Goal: Task Accomplishment & Management: Manage account settings

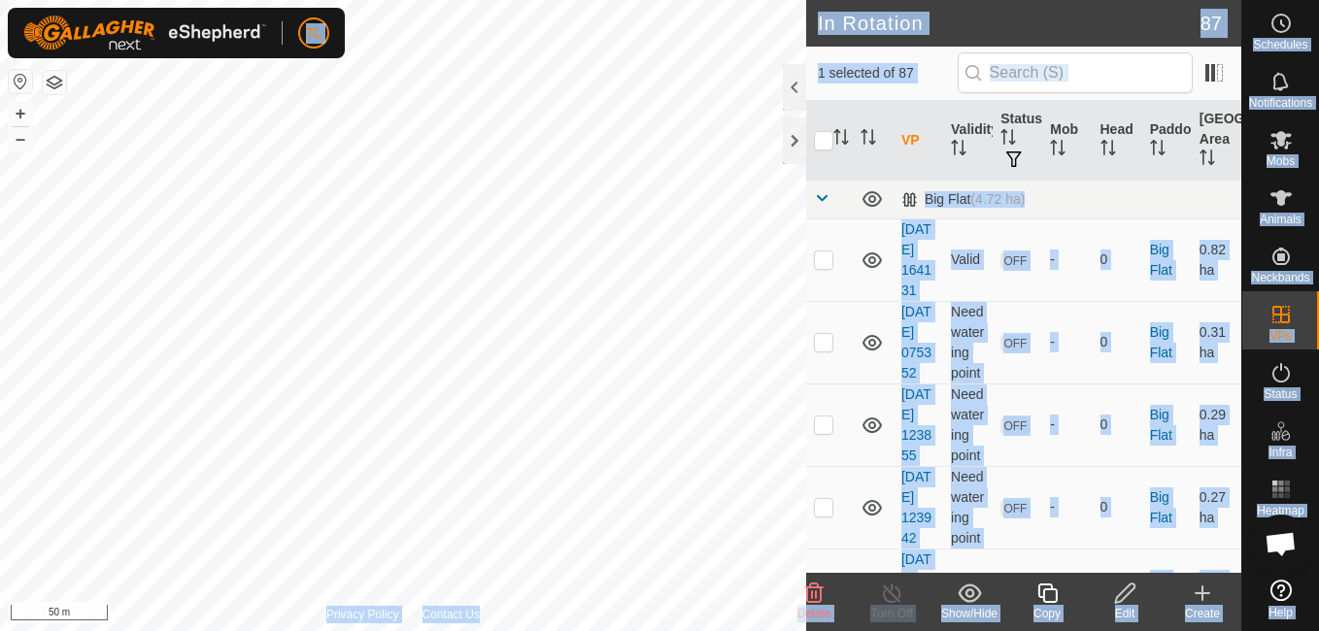
click at [553, 0] on html "TL Schedules Notifications Mobs Animals Neckbands VPs Status Infra Heatmap Help…" at bounding box center [659, 315] width 1319 height 631
click at [954, 7] on div "In Rotation 87 1 selected of 87 VP Validity Status Mob Head Paddock [GEOGRAPHIC…" at bounding box center [620, 315] width 1241 height 631
drag, startPoint x: 827, startPoint y: 261, endPoint x: 809, endPoint y: 153, distance: 109.4
click at [809, 153] on div "In Rotation 87 1 selected of 87 VP Validity Status Mob Head Paddock [GEOGRAPHIC…" at bounding box center [620, 315] width 1241 height 631
checkbox input "false"
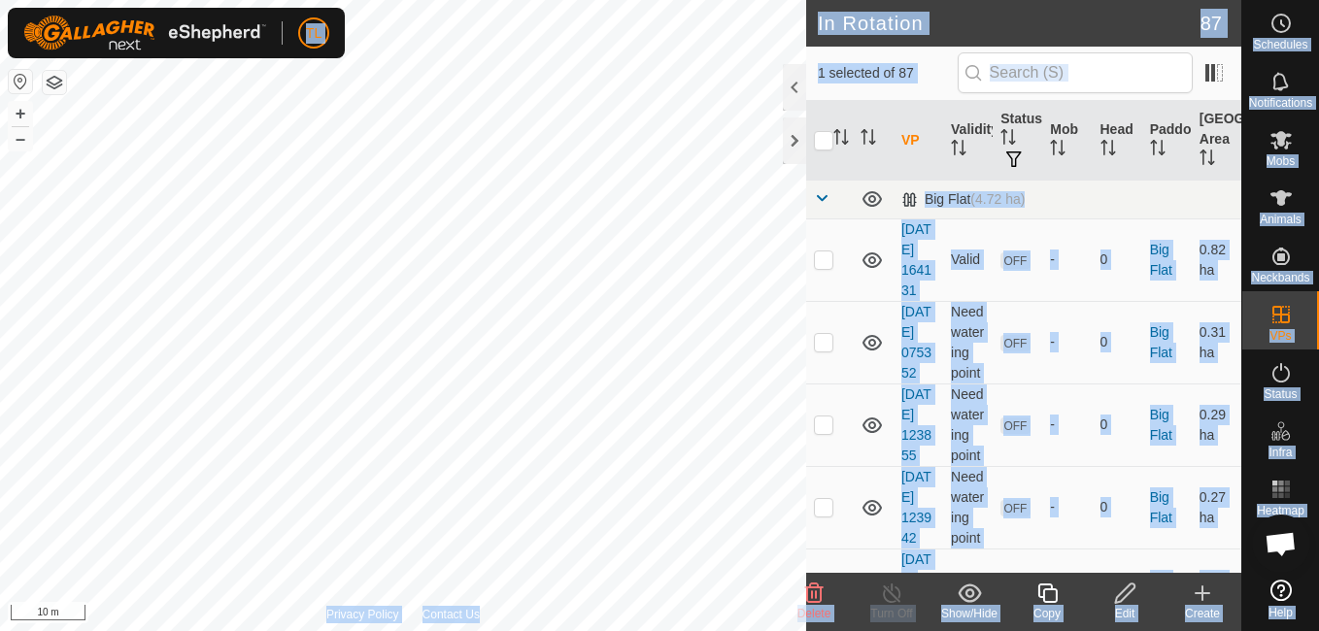
checkbox input "false"
click at [835, 320] on div "In Rotation 87 0 selected of 87 VP Validity Status Mob Head Paddock [GEOGRAPHIC…" at bounding box center [620, 315] width 1241 height 631
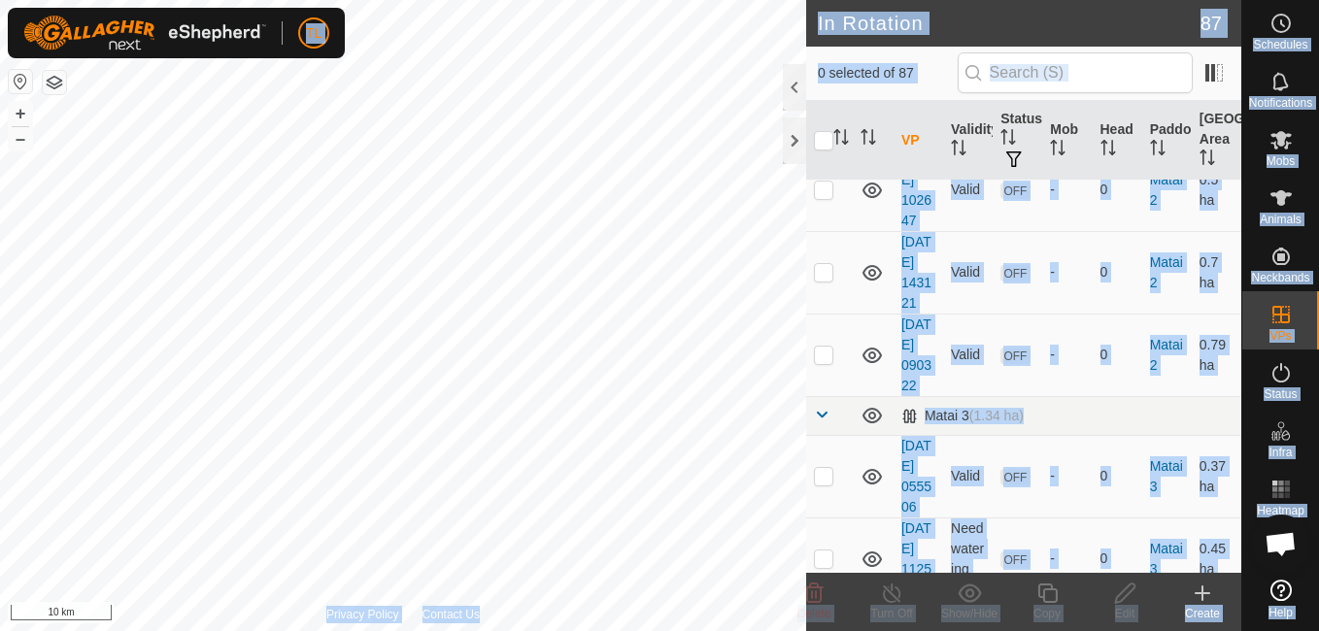
click at [669, 0] on html "TL Schedules Notifications Mobs Animals Neckbands VPs Status Infra Heatmap Help…" at bounding box center [659, 315] width 1319 height 631
click at [728, 0] on html "TL Schedules Notifications Mobs Animals Neckbands VPs Status Infra Heatmap Help…" at bounding box center [659, 315] width 1319 height 631
click at [614, 0] on html "TL Schedules Notifications Mobs Animals Neckbands VPs Status Infra Heatmap Help…" at bounding box center [659, 315] width 1319 height 631
click at [608, 0] on html "TL Schedules Notifications Mobs Animals Neckbands VPs Status Infra Heatmap Help…" at bounding box center [659, 315] width 1319 height 631
click at [934, 263] on div "In Rotation 87 0 selected of 87 VP Validity Status Mob Head Paddock [GEOGRAPHIC…" at bounding box center [620, 315] width 1241 height 631
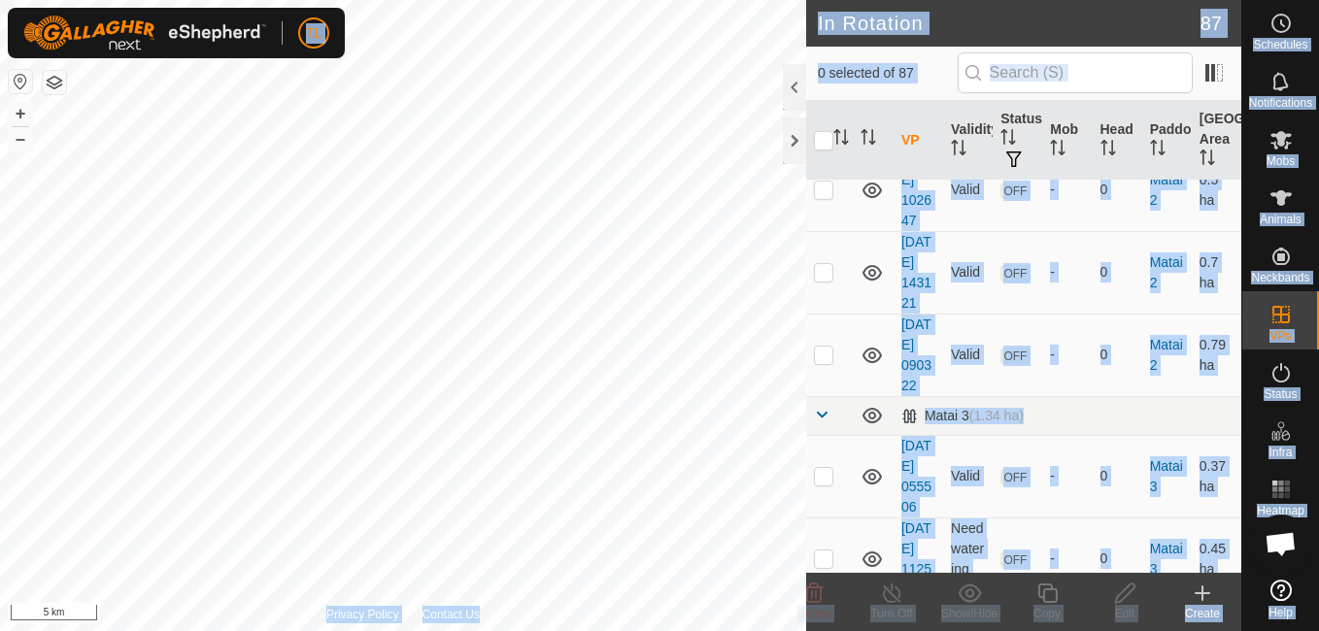
drag, startPoint x: 944, startPoint y: 186, endPoint x: 877, endPoint y: 251, distance: 92.7
click at [877, 252] on div "In Rotation 87 0 selected of 87 VP Validity Status Mob Head Paddock [GEOGRAPHIC…" at bounding box center [620, 315] width 1241 height 631
click at [963, 221] on div "In Rotation 87 0 selected of 87 VP Validity Status Mob Head Paddock [GEOGRAPHIC…" at bounding box center [620, 315] width 1241 height 631
click at [905, 255] on div "In Rotation 87 0 selected of 87 VP Validity Status Mob Head Paddock [GEOGRAPHIC…" at bounding box center [620, 315] width 1241 height 631
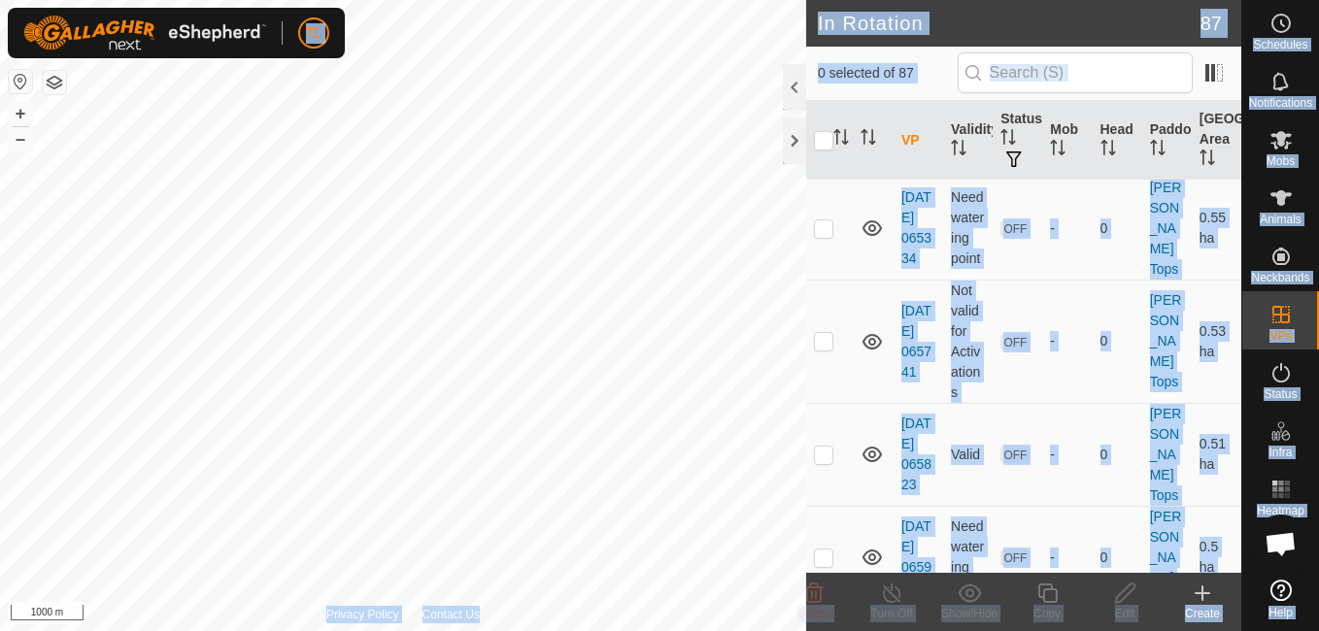
scroll to position [0, 0]
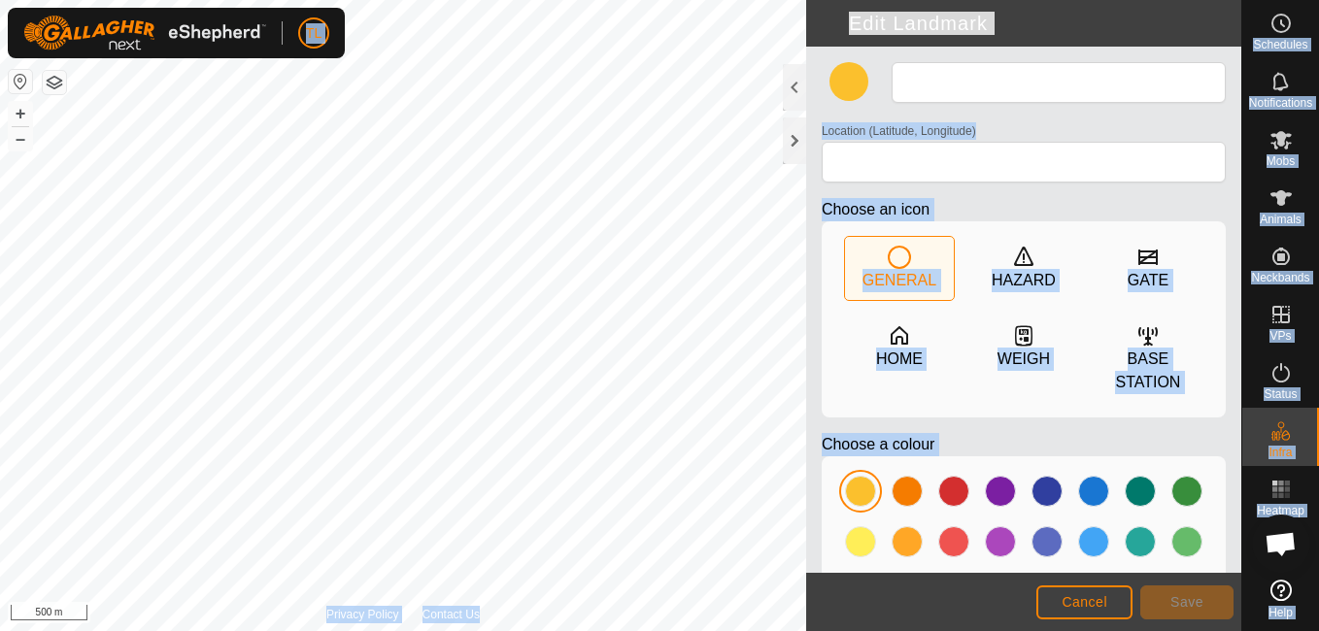
type input "Water Tank"
type input "-37.635938, 174.884822"
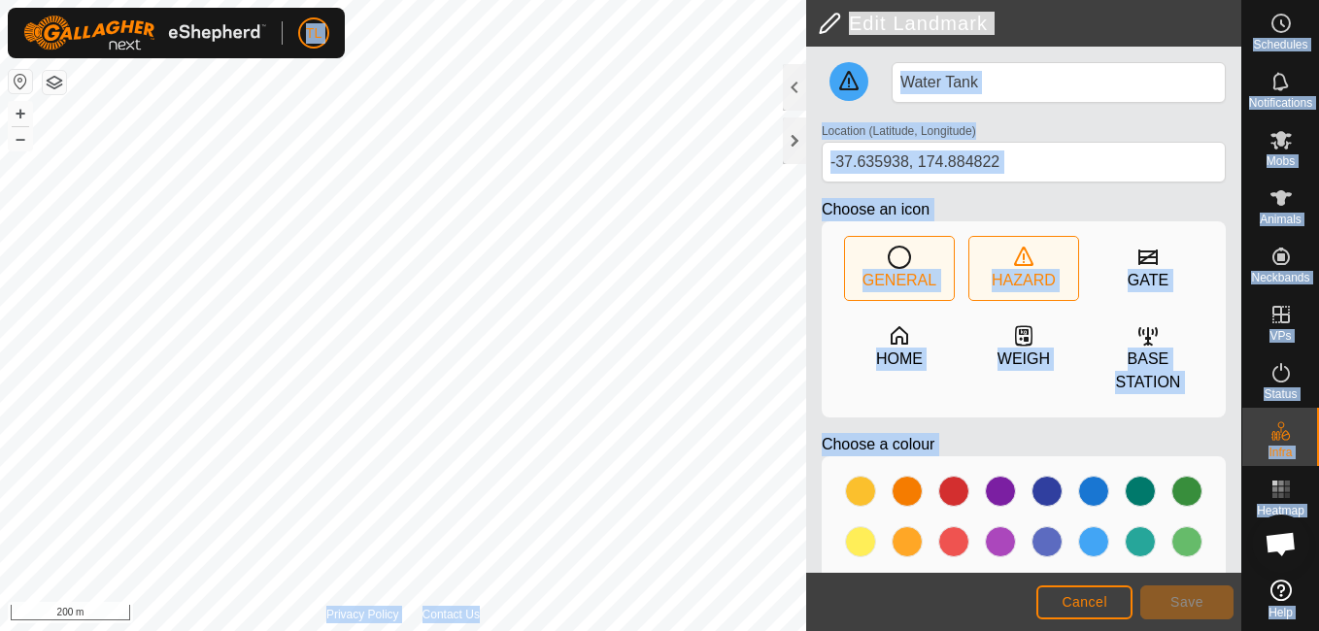
click at [860, 259] on div "Edit Landmark Water Tank Location (Latitude, Longitude) [GEOGRAPHIC_DATA] Choos…" at bounding box center [620, 315] width 1241 height 631
